Goal: Transaction & Acquisition: Purchase product/service

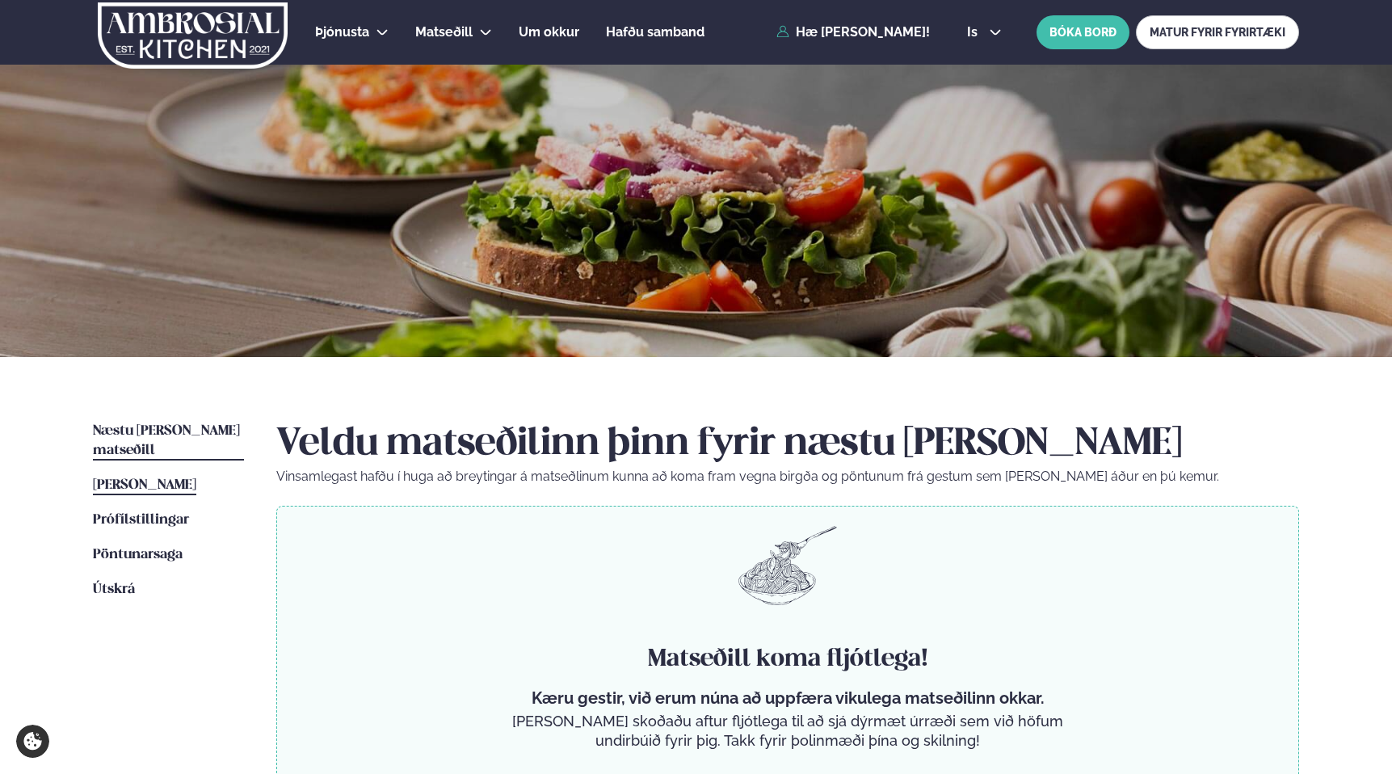
click at [196, 478] on span "[PERSON_NAME]" at bounding box center [144, 485] width 103 height 14
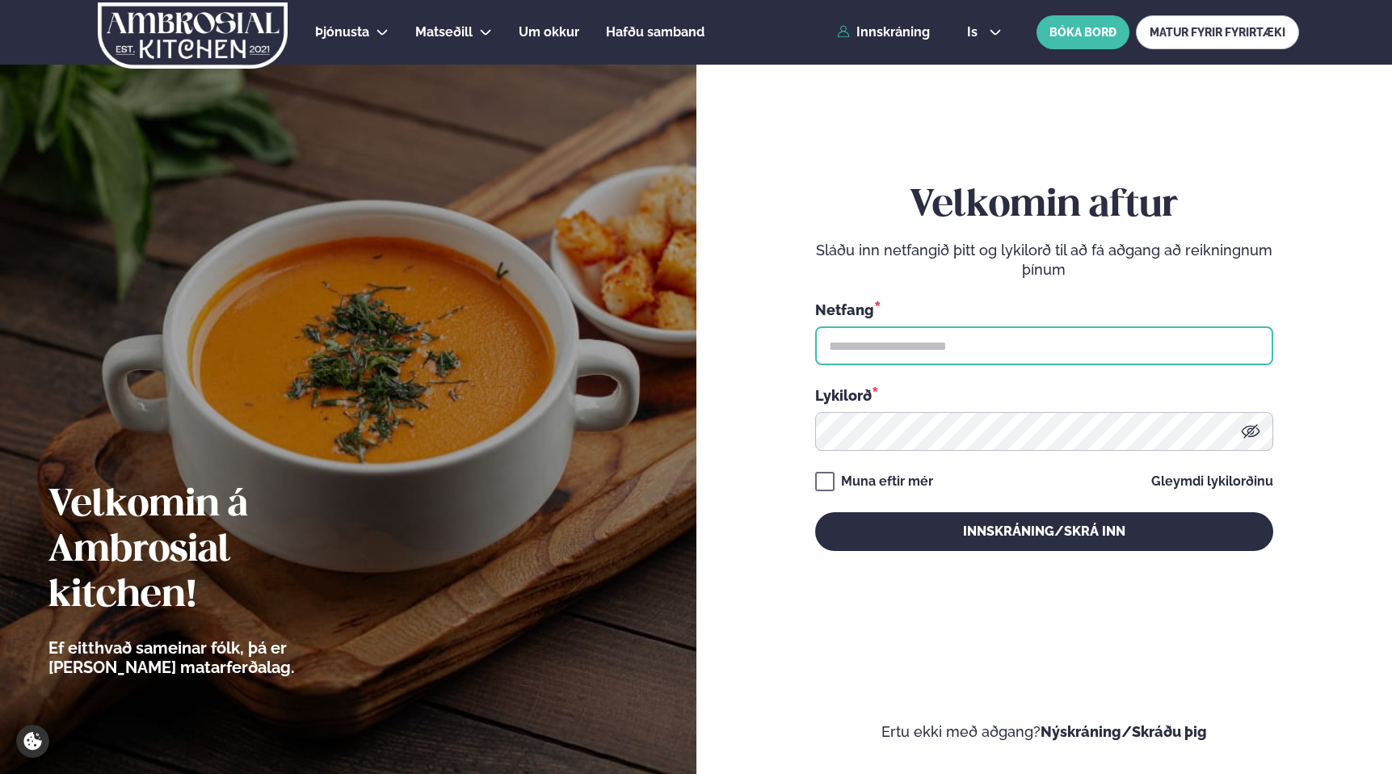
click at [978, 340] on input "text" at bounding box center [1044, 345] width 458 height 39
type input "**********"
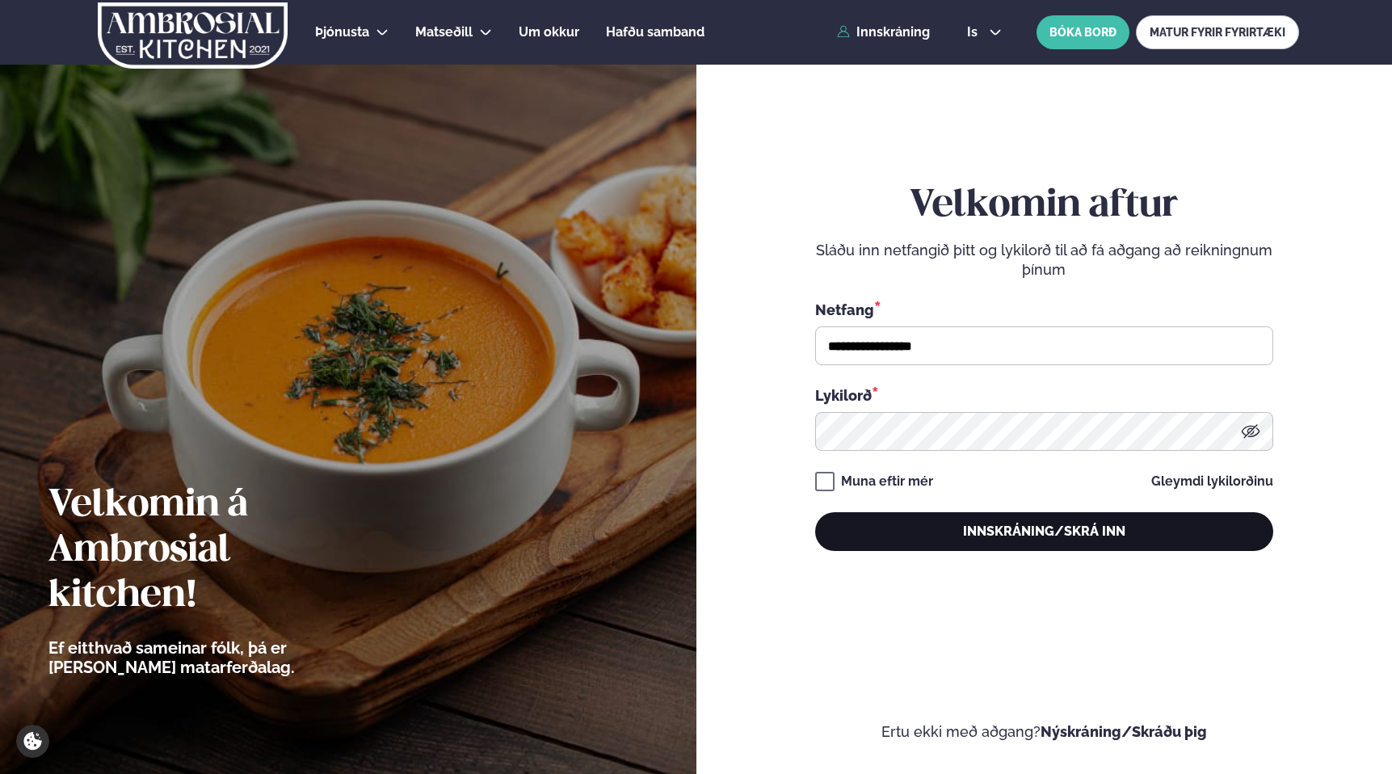
click at [1206, 537] on button "Innskráning/Skrá inn" at bounding box center [1044, 531] width 458 height 39
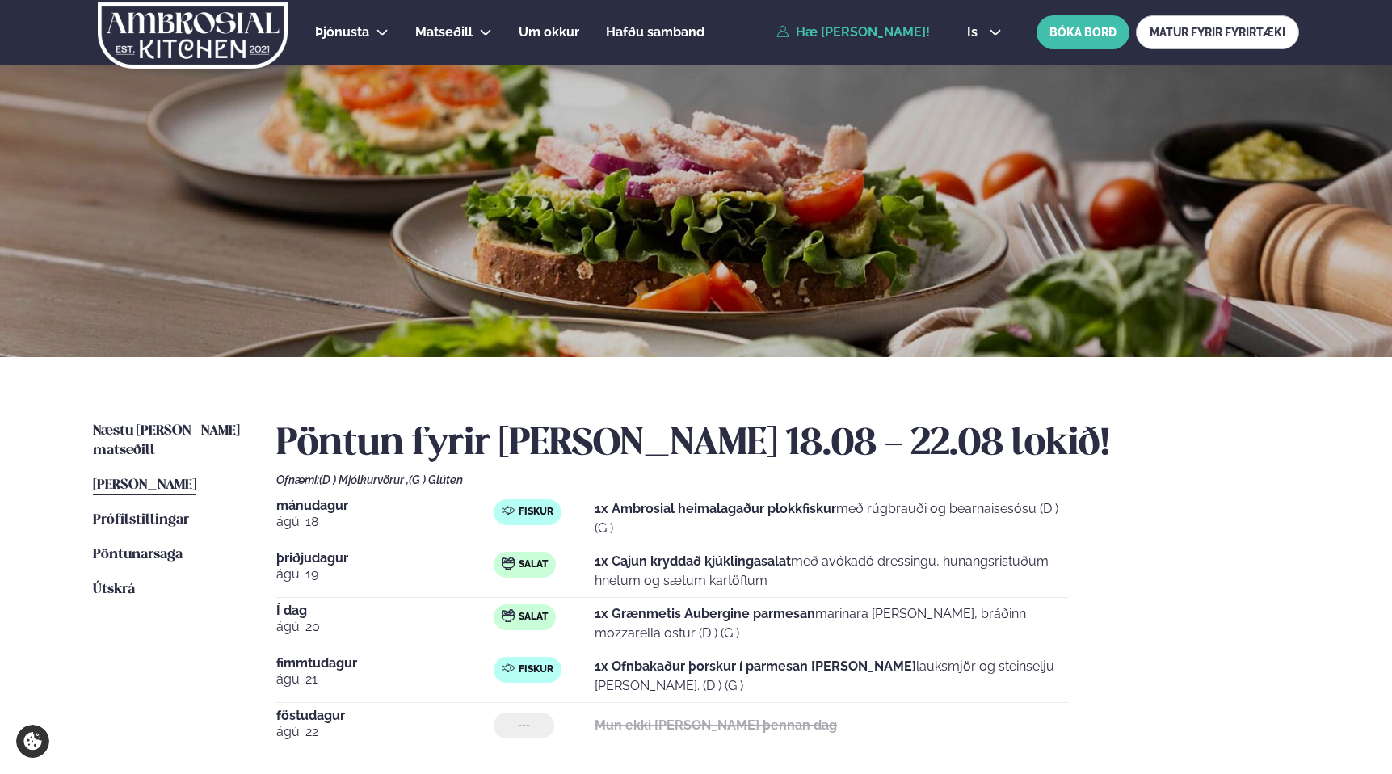
click at [194, 420] on div "Næstu [PERSON_NAME] matseðill Næsta vika [PERSON_NAME] matseðill [PERSON_NAME] …" at bounding box center [695, 622] width 1303 height 530
click at [192, 431] on span "Næstu [PERSON_NAME] matseðill" at bounding box center [166, 440] width 147 height 33
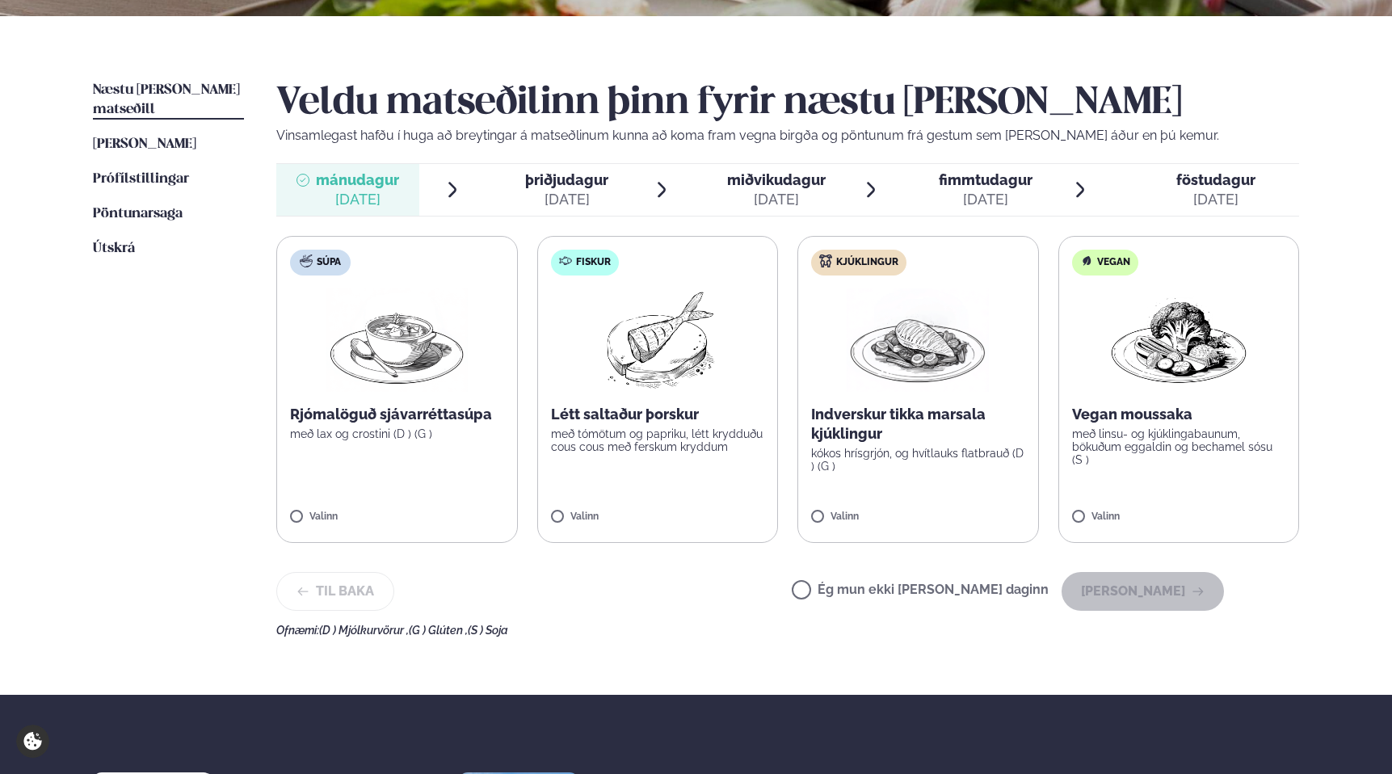
scroll to position [353, 0]
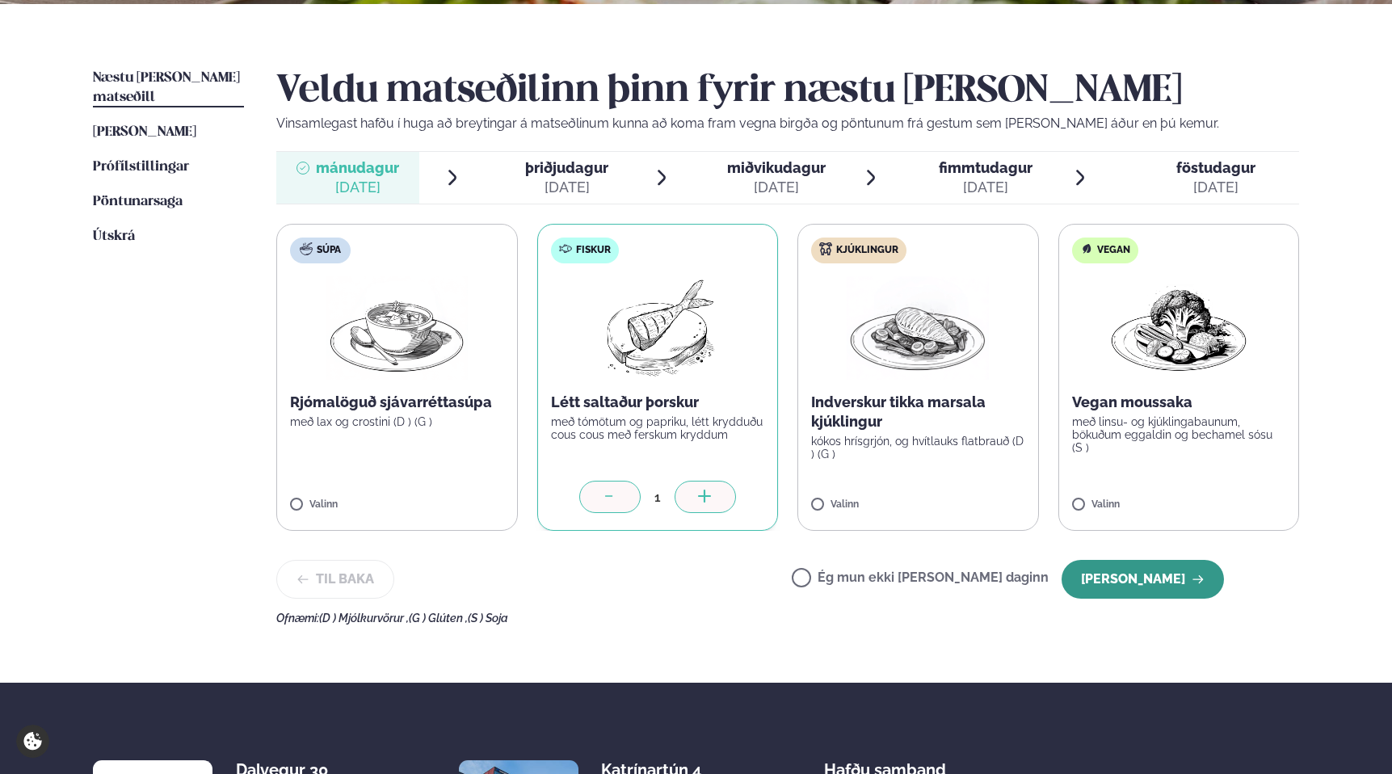
click at [1150, 582] on button "[PERSON_NAME]" at bounding box center [1143, 579] width 162 height 39
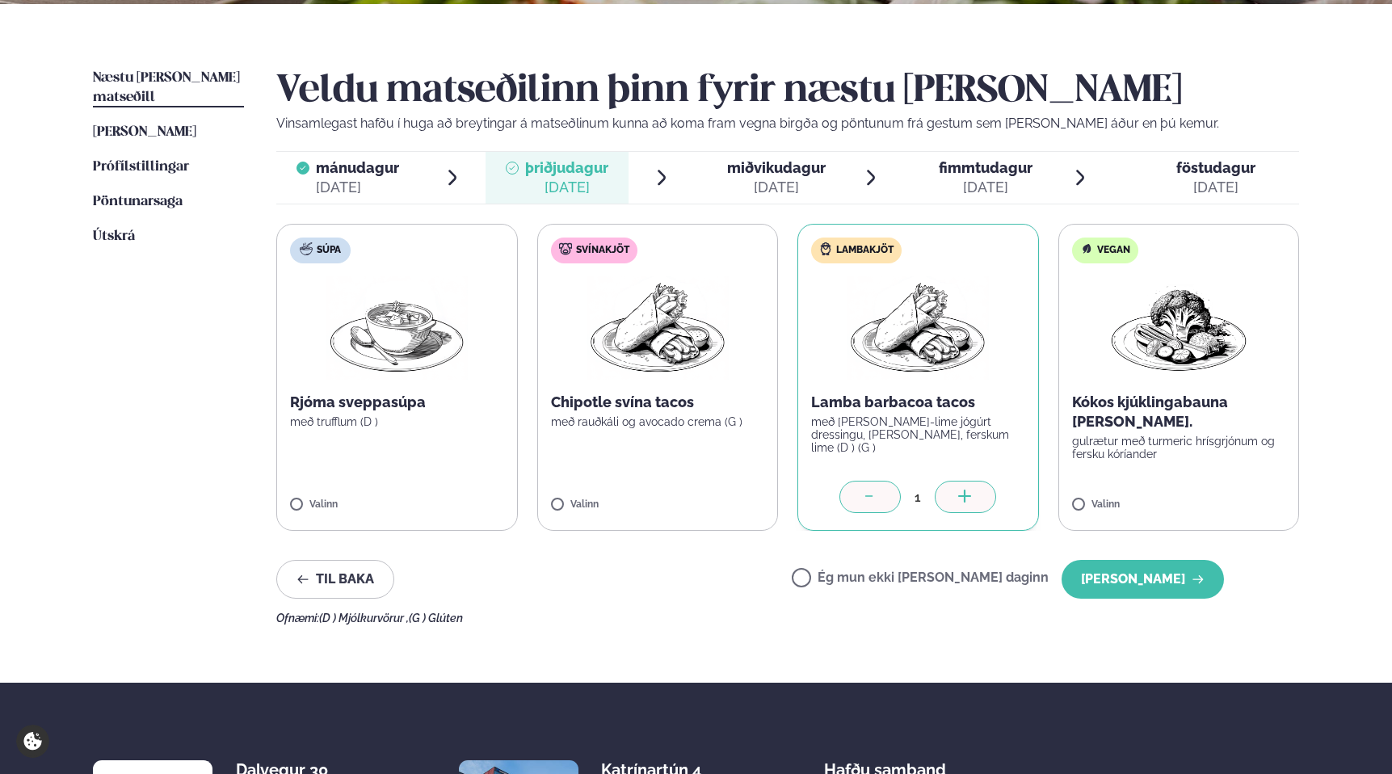
click at [561, 498] on label "Svínakjöt Chipotle svína tacos með rauðkáli og avocado crema (G ) Valinn" at bounding box center [658, 377] width 242 height 307
click at [877, 503] on icon at bounding box center [870, 498] width 16 height 16
click at [890, 493] on div at bounding box center [870, 497] width 61 height 32
click at [587, 496] on div at bounding box center [609, 497] width 61 height 32
click at [610, 497] on icon at bounding box center [610, 498] width 16 height 16
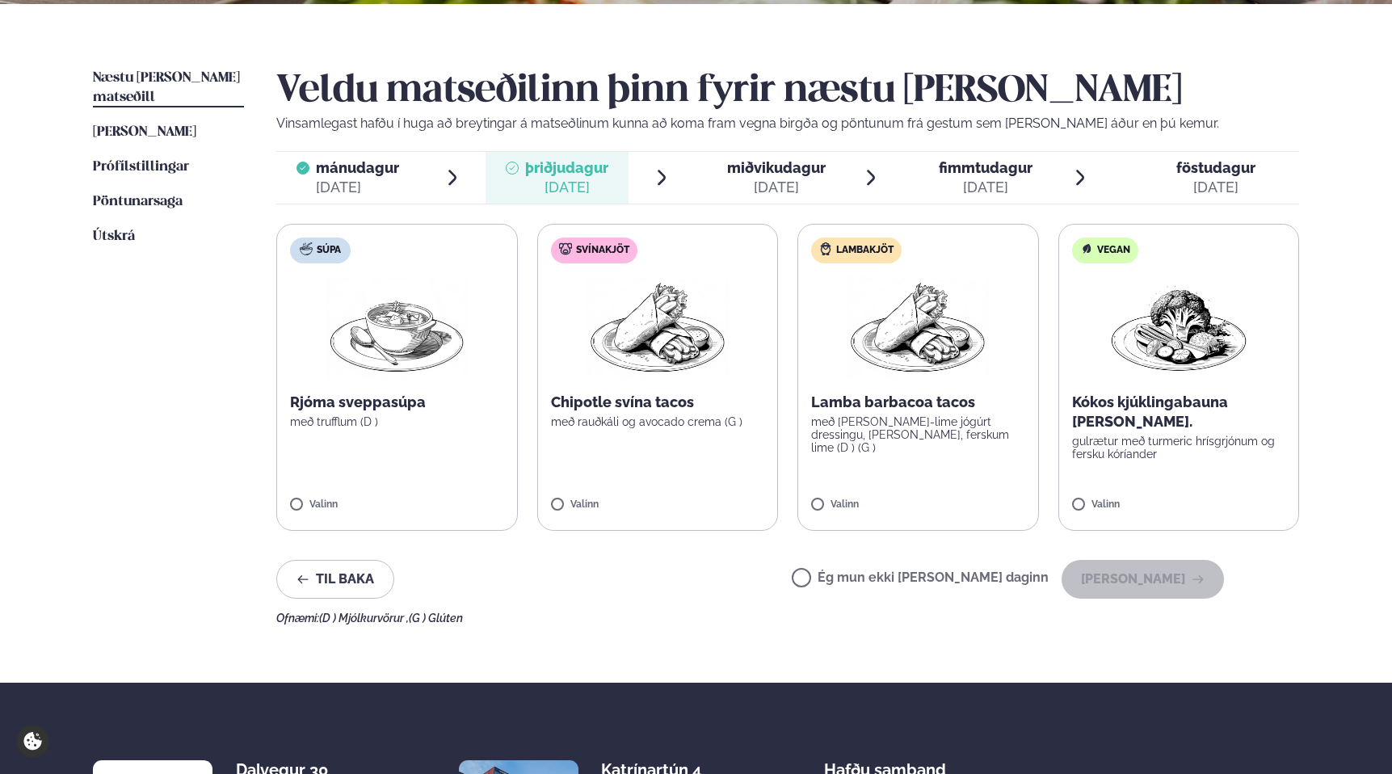
click at [837, 489] on label "Lambakjöt Lamba barbacoa tacos með [PERSON_NAME]-lime jógúrt dressingu, [PERSON…" at bounding box center [919, 377] width 242 height 307
drag, startPoint x: 1153, startPoint y: 576, endPoint x: 1145, endPoint y: 575, distance: 8.1
click at [1153, 576] on button "[PERSON_NAME]" at bounding box center [1143, 579] width 162 height 39
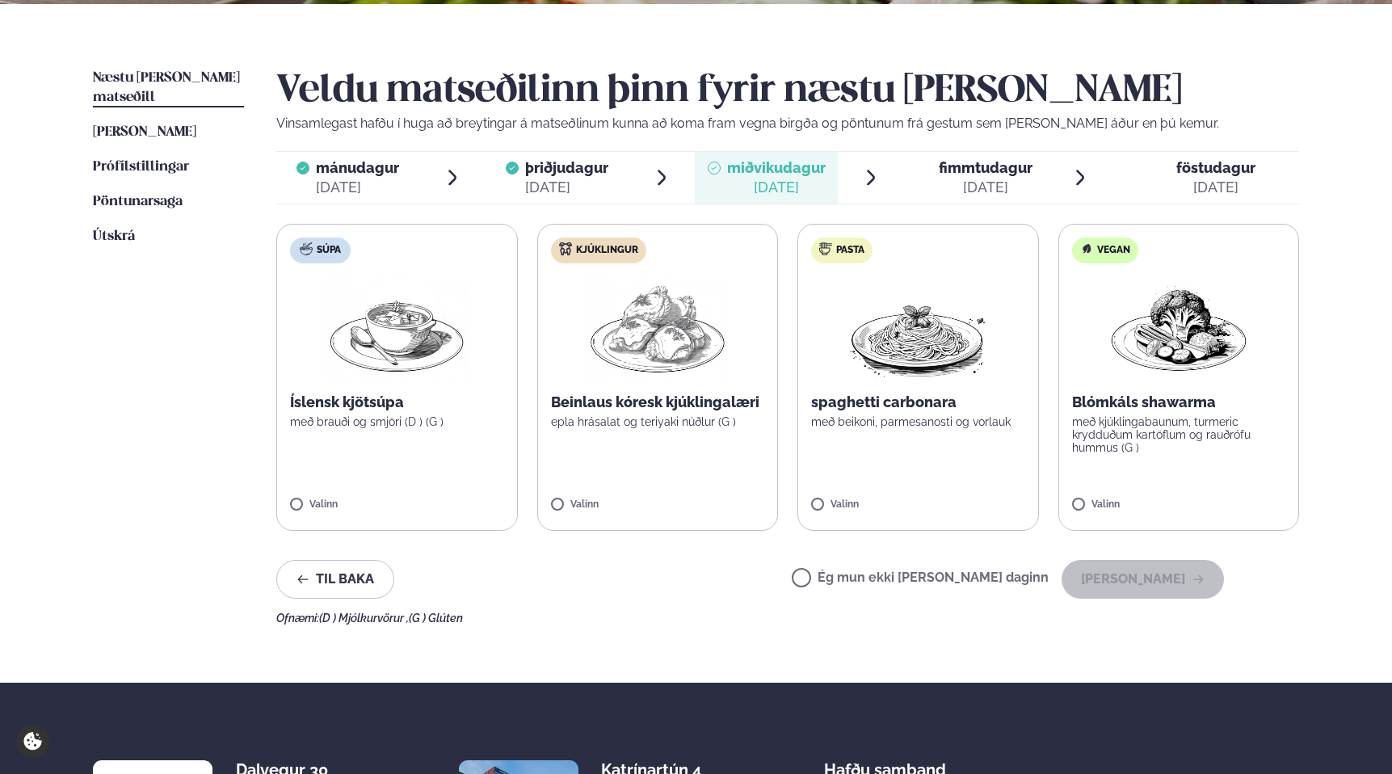
click at [301, 499] on label "Súpa Íslensk kjötsúpa með brauði og smjöri (D ) (G ) Valinn" at bounding box center [397, 377] width 242 height 307
click at [1102, 571] on button "[PERSON_NAME]" at bounding box center [1143, 579] width 162 height 39
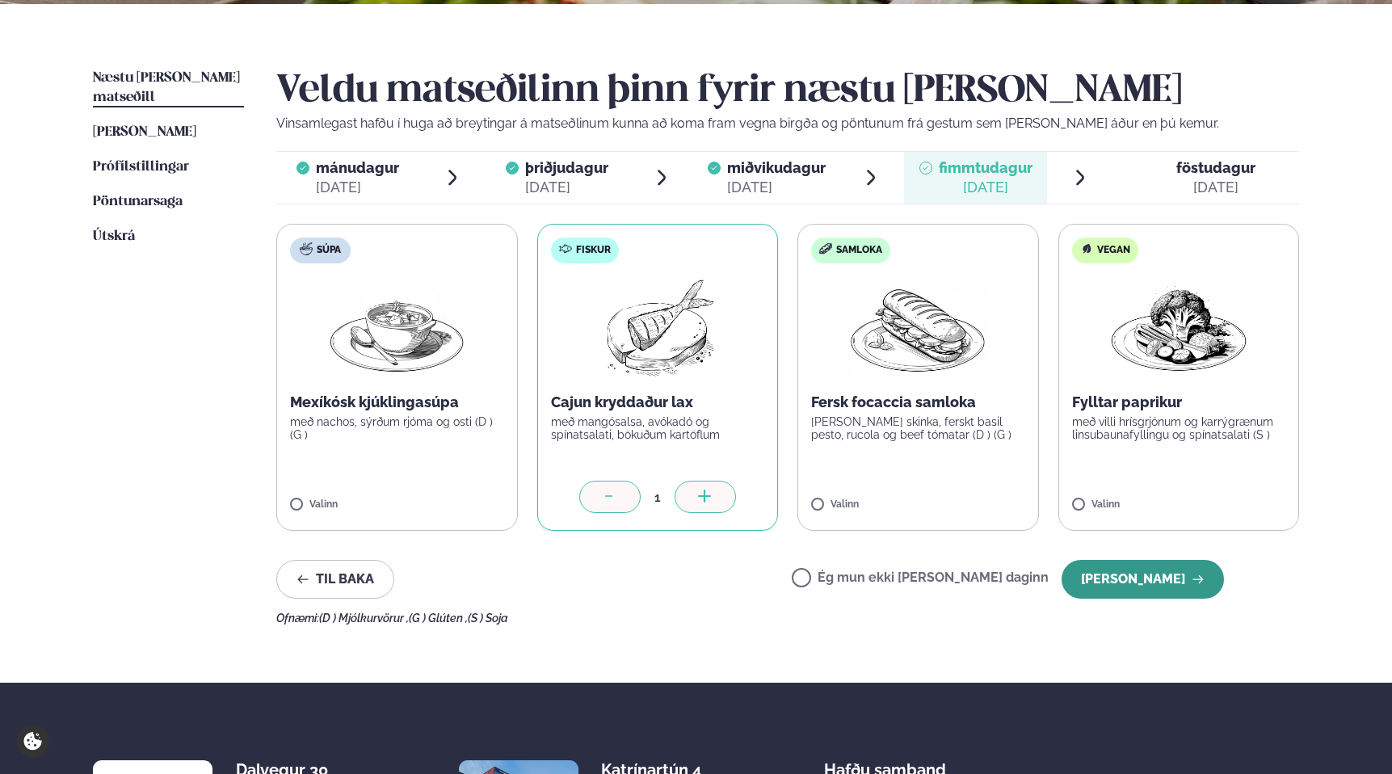
click at [1120, 573] on button "[PERSON_NAME]" at bounding box center [1143, 579] width 162 height 39
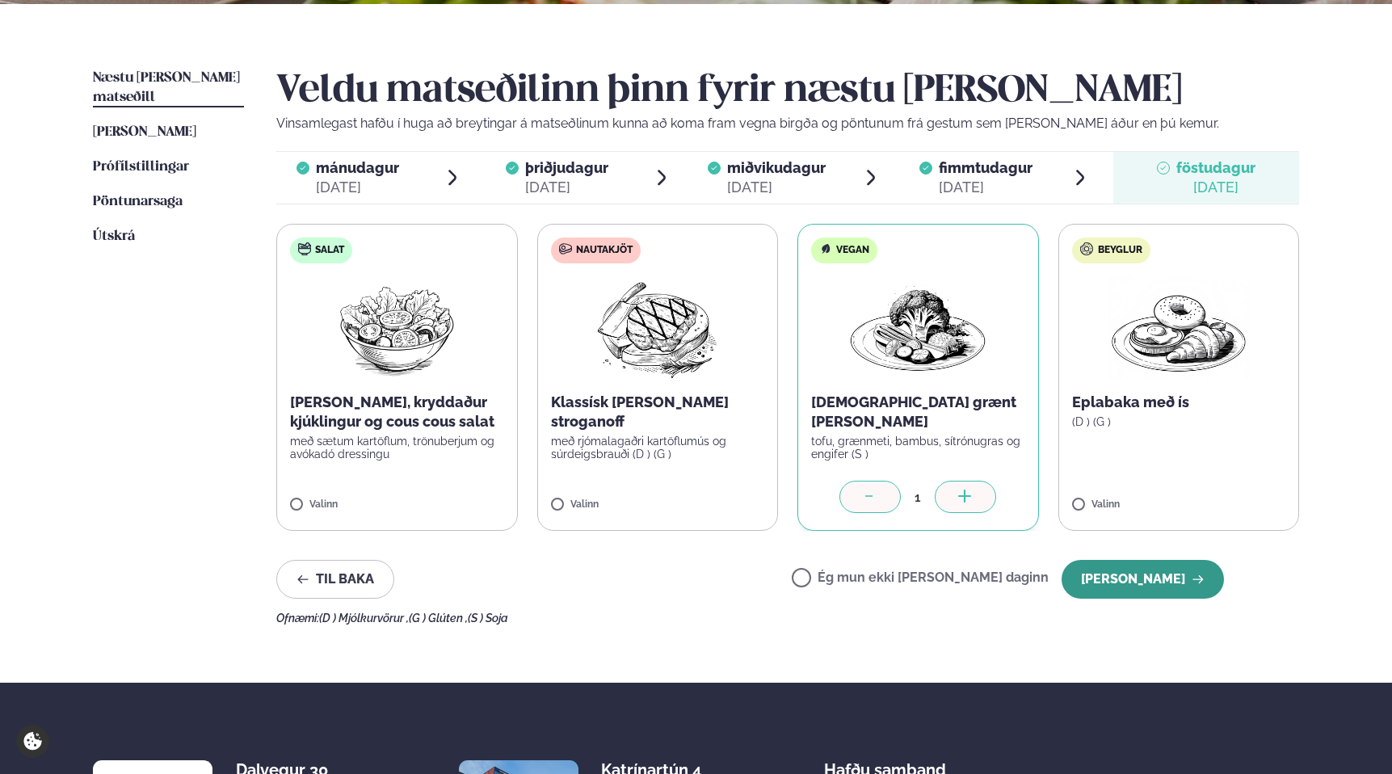
click at [1194, 571] on button "[PERSON_NAME]" at bounding box center [1143, 579] width 162 height 39
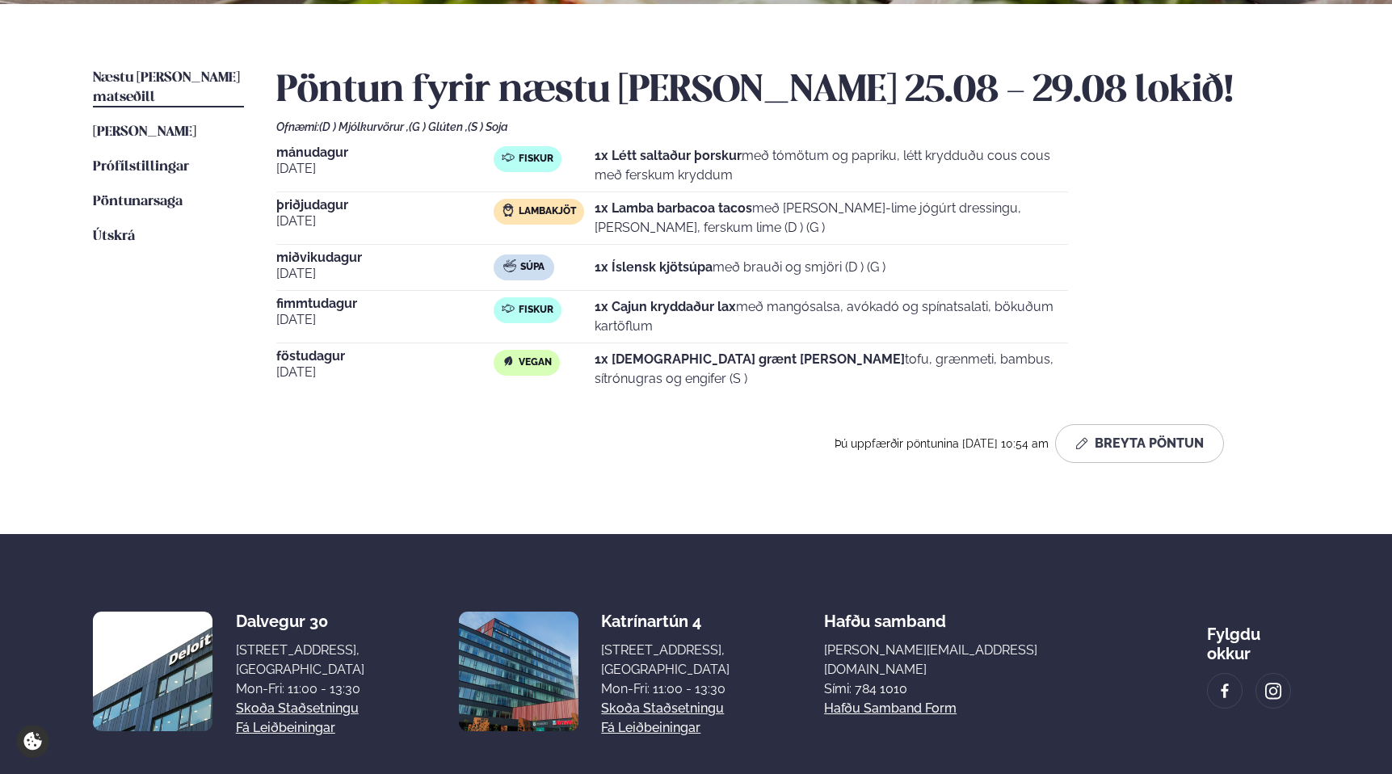
click at [164, 343] on ul "Næstu [PERSON_NAME] matseðill Næsta vika [PERSON_NAME] matseðill [PERSON_NAME] …" at bounding box center [168, 272] width 151 height 407
